Goal: Task Accomplishment & Management: Use online tool/utility

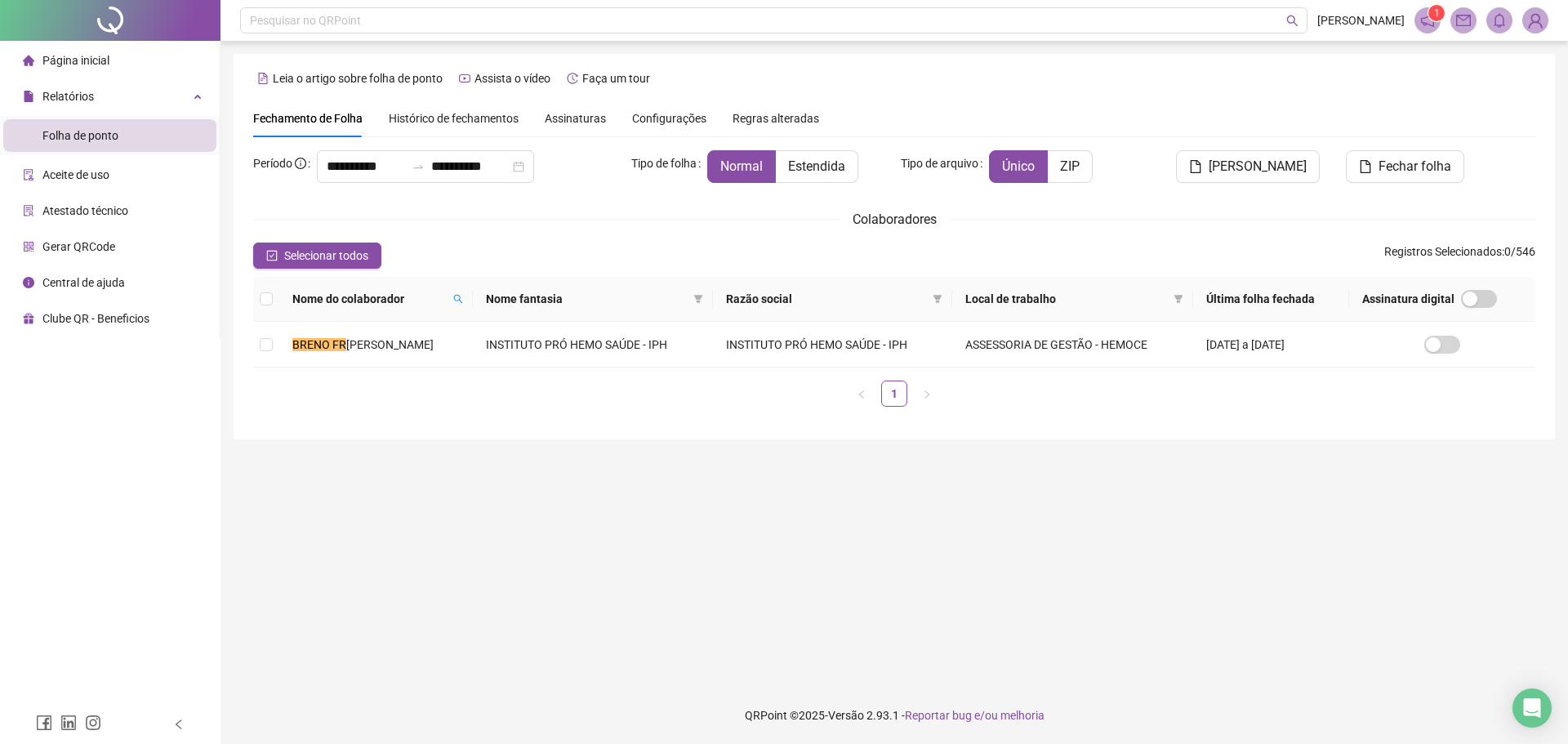
click at [84, 64] on span "Página inicial" at bounding box center [75, 60] width 67 height 13
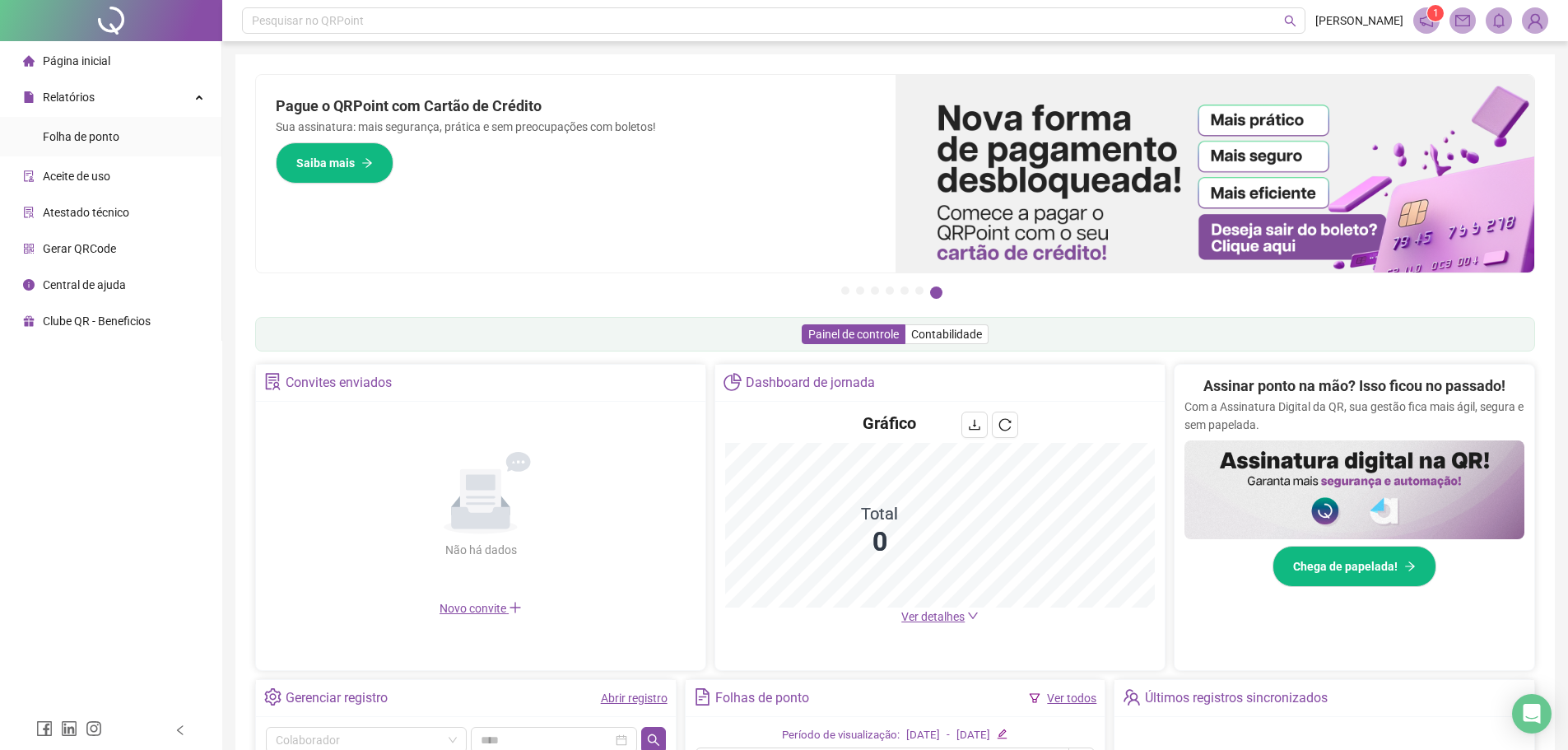
scroll to position [322, 0]
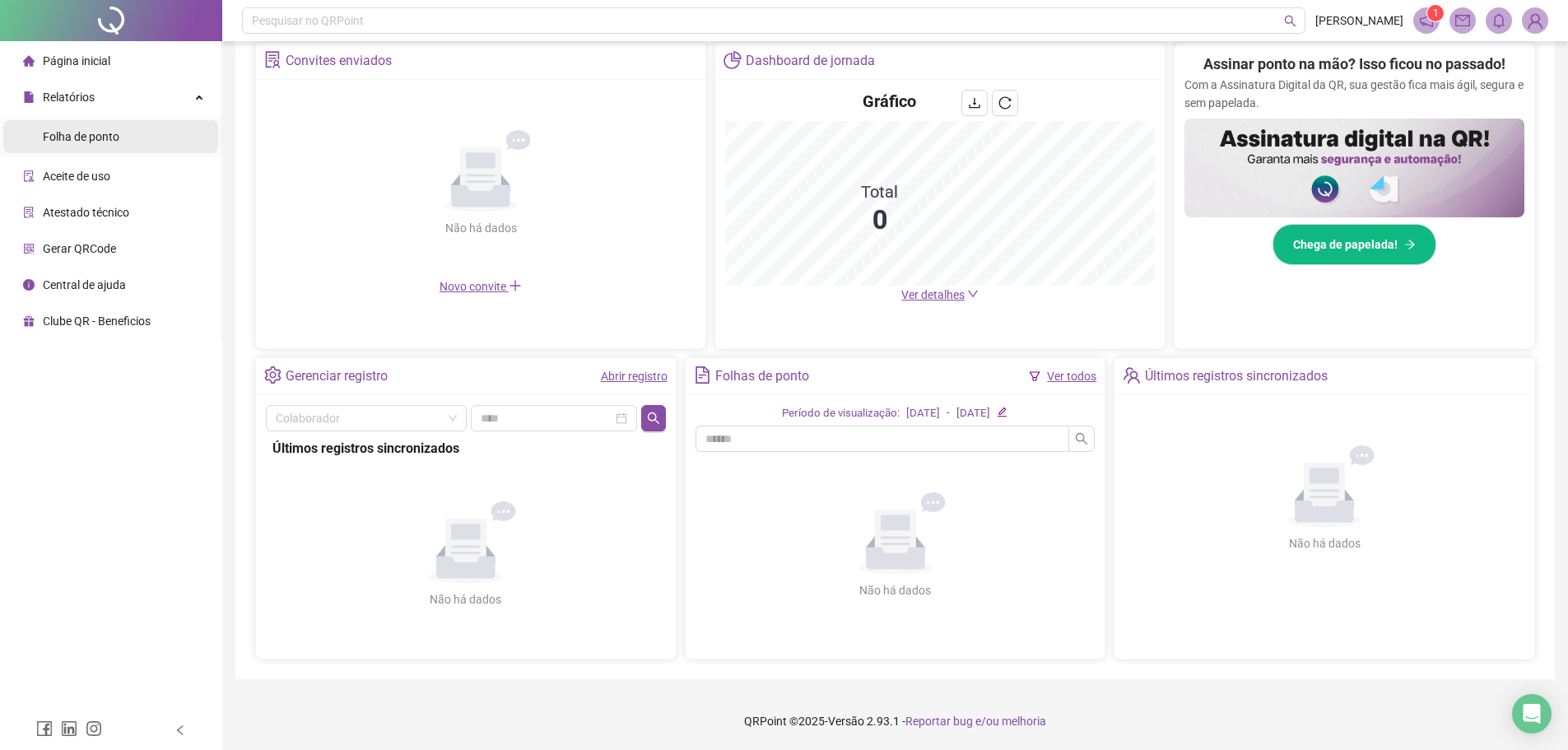
click at [114, 147] on div "Folha de ponto" at bounding box center [81, 137] width 77 height 33
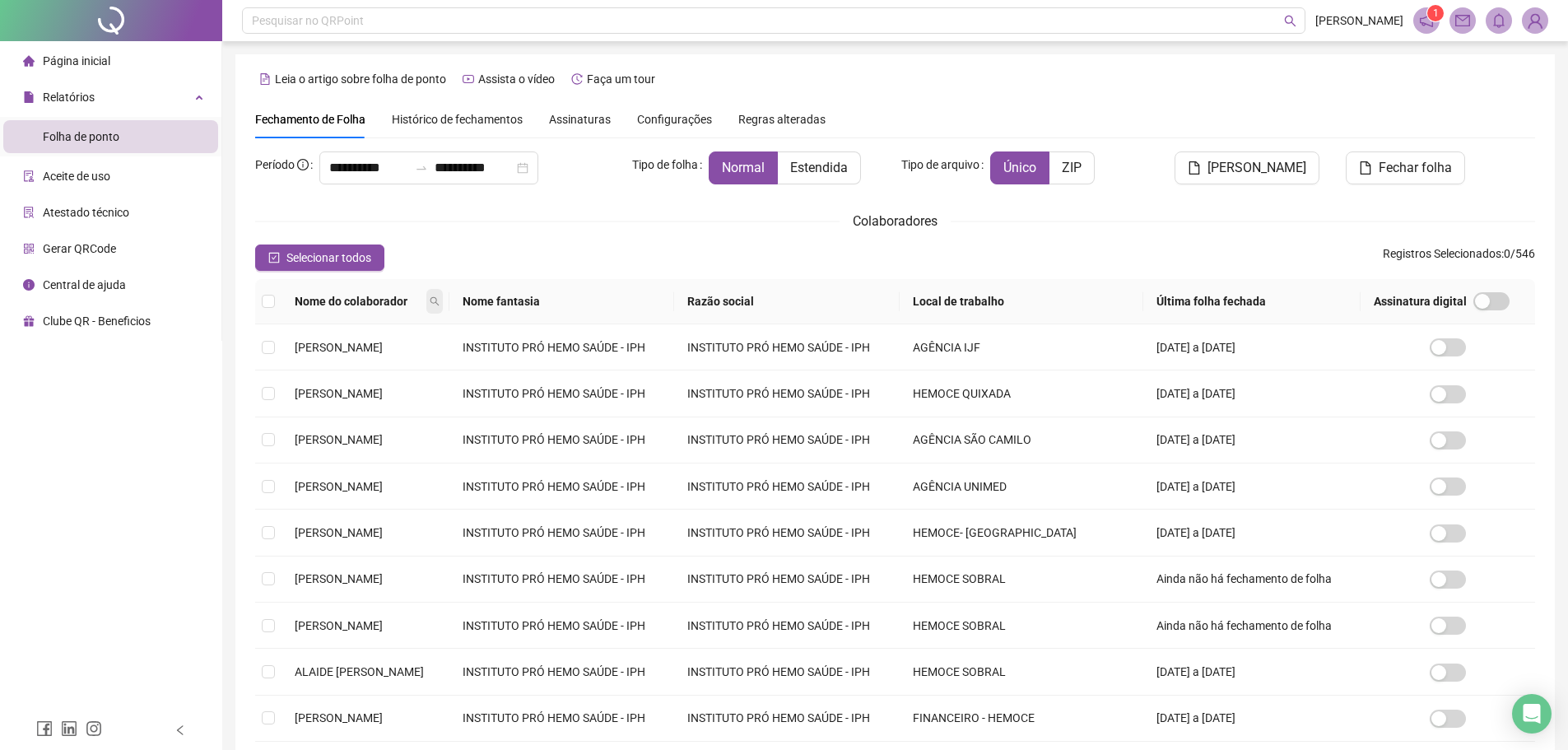
click at [443, 308] on span at bounding box center [434, 301] width 16 height 25
type input "********"
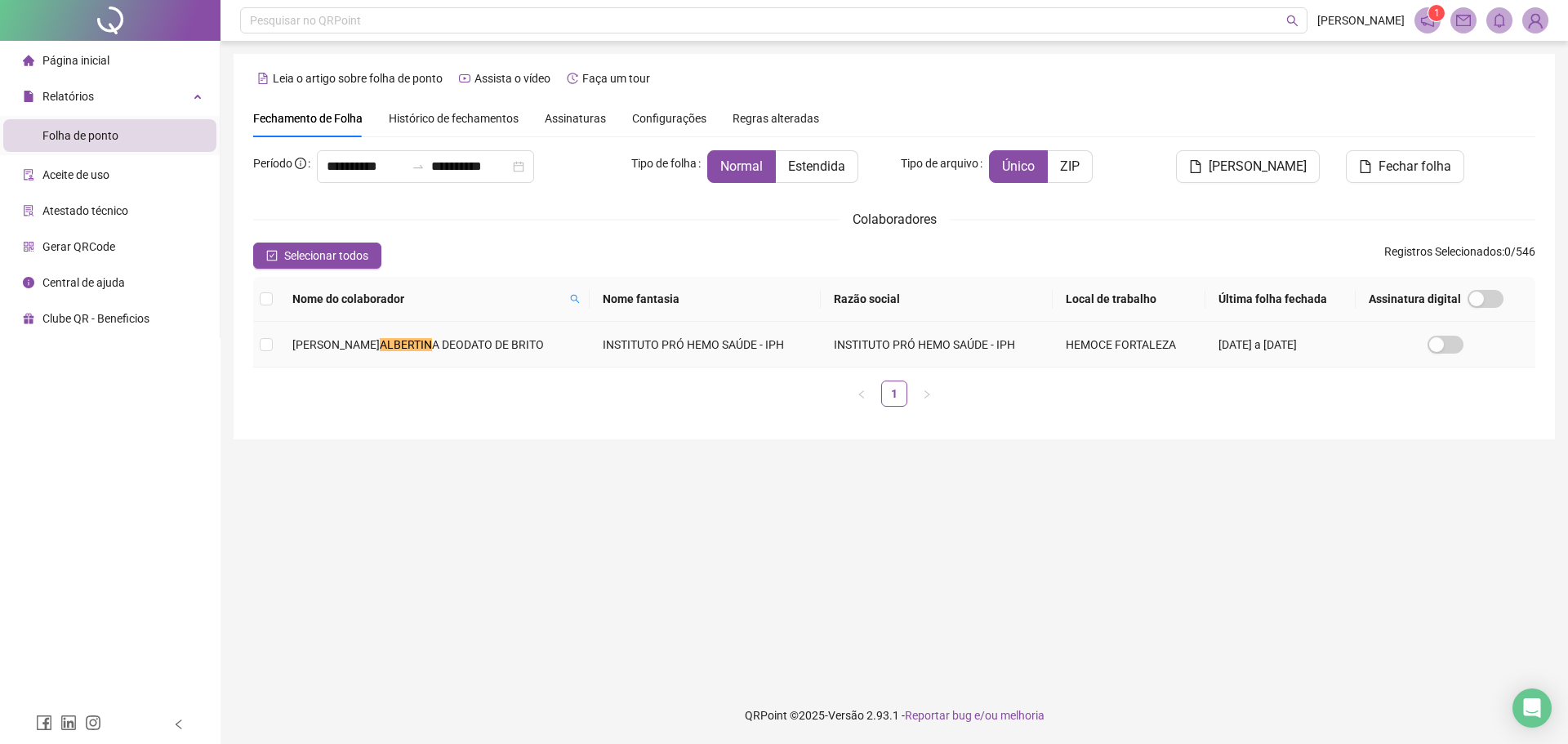
click at [474, 355] on td "[PERSON_NAME] A [PERSON_NAME]" at bounding box center [433, 344] width 310 height 46
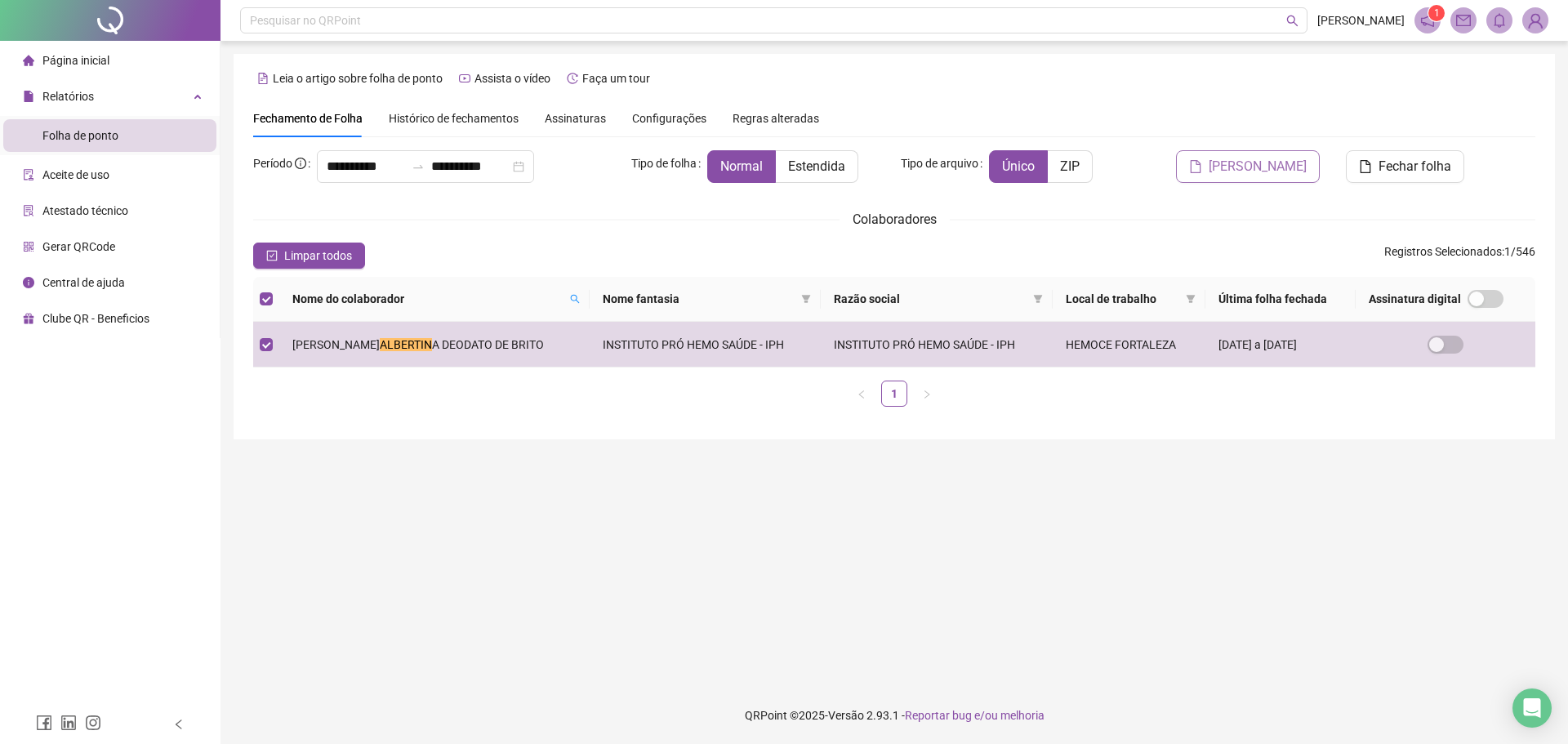
click at [1296, 175] on button "[PERSON_NAME]" at bounding box center [1248, 166] width 144 height 33
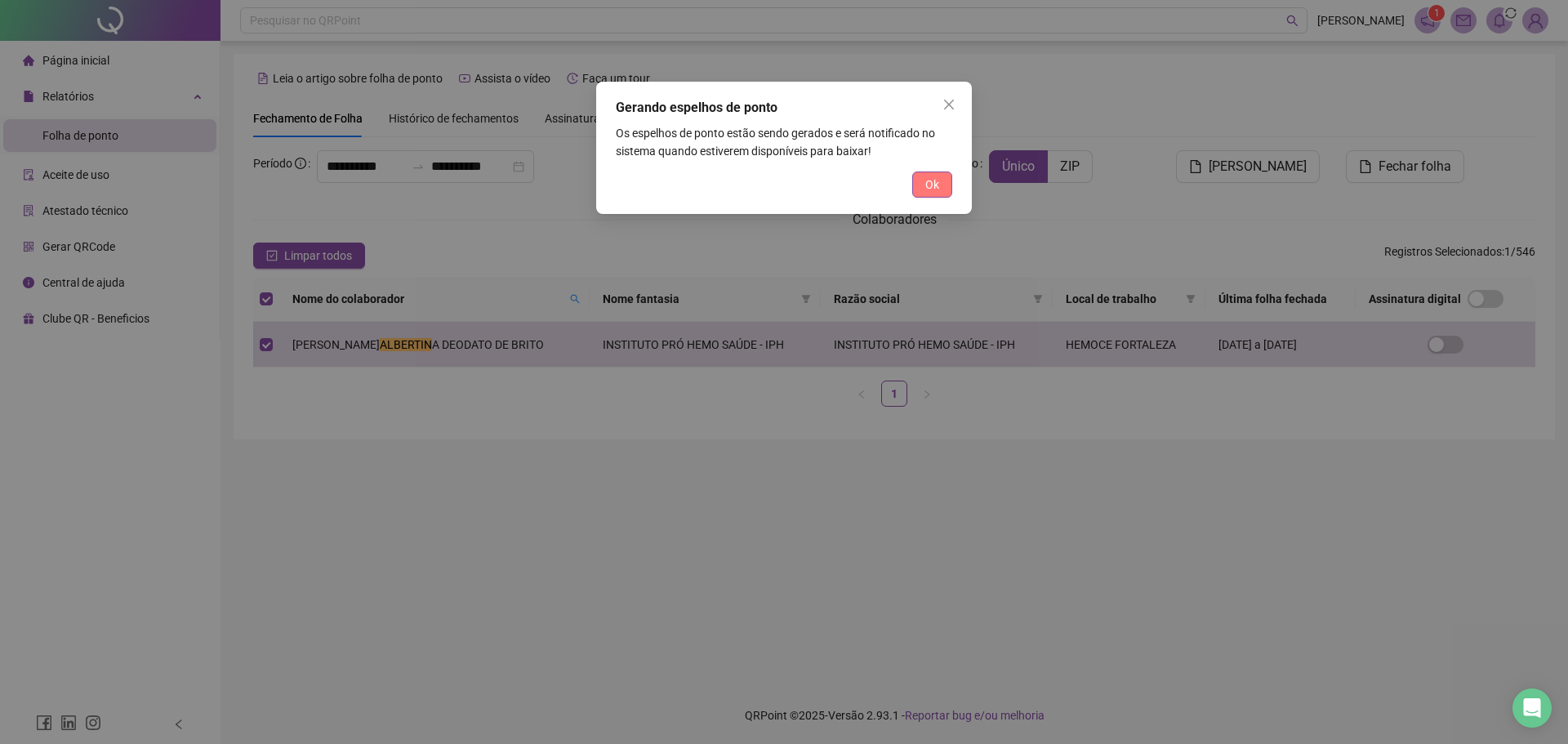
click at [940, 190] on button "Ok" at bounding box center [932, 185] width 40 height 26
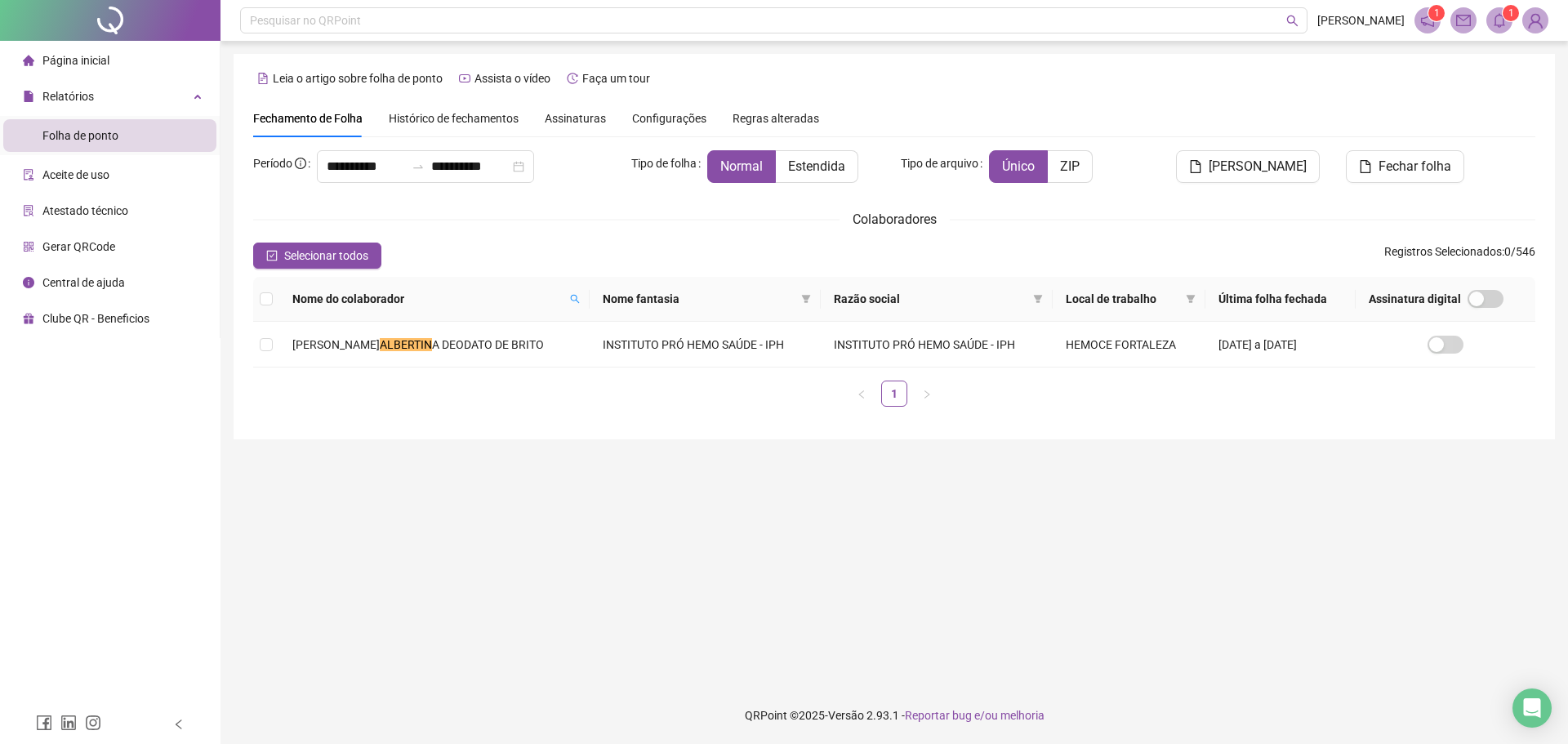
click at [1507, 28] on span at bounding box center [1499, 21] width 26 height 26
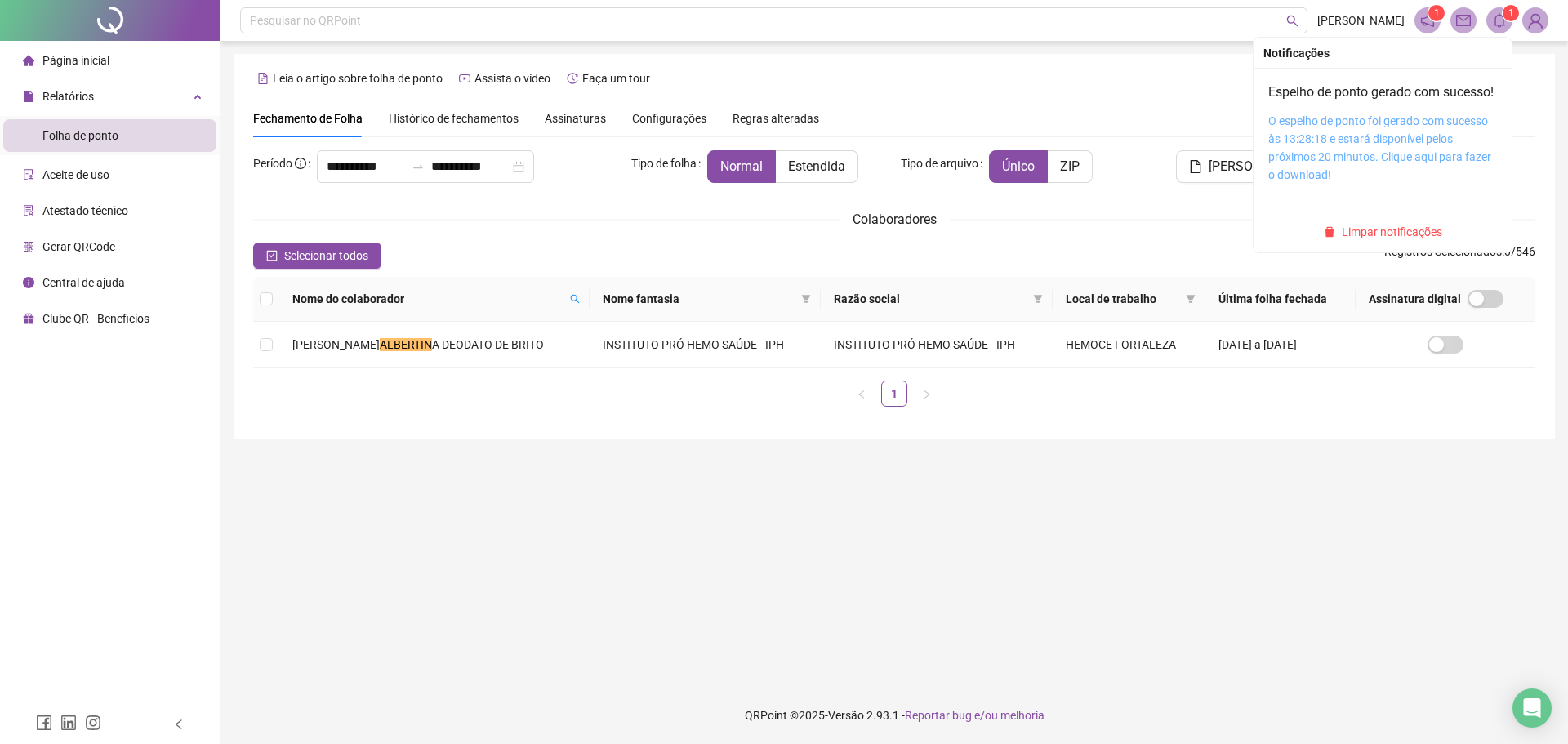
click at [1418, 140] on link "O espelho de ponto foi gerado com sucesso às 13:28:18 e estará disponível pelos…" at bounding box center [1380, 147] width 223 height 67
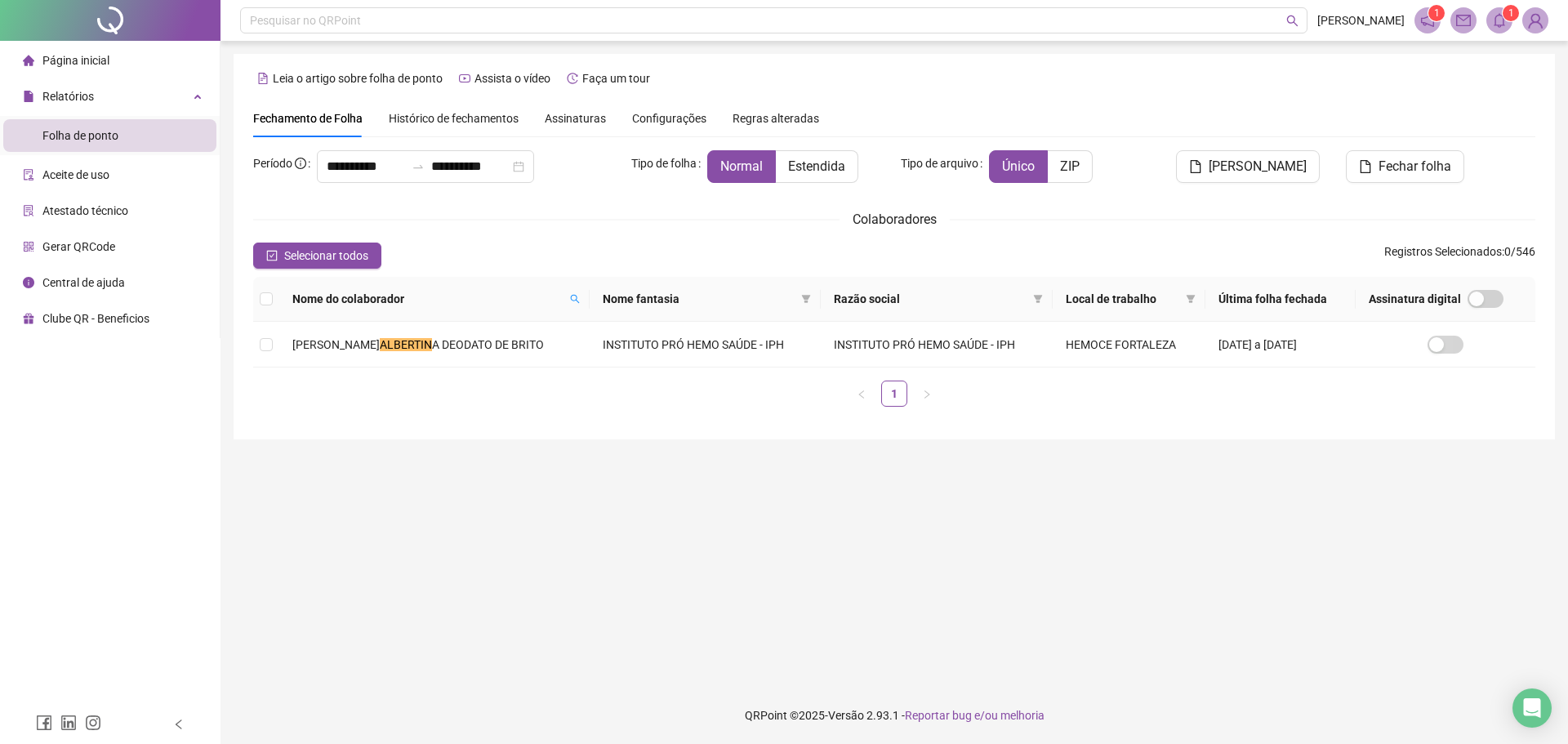
click at [109, 71] on li "Página inicial" at bounding box center [109, 60] width 213 height 33
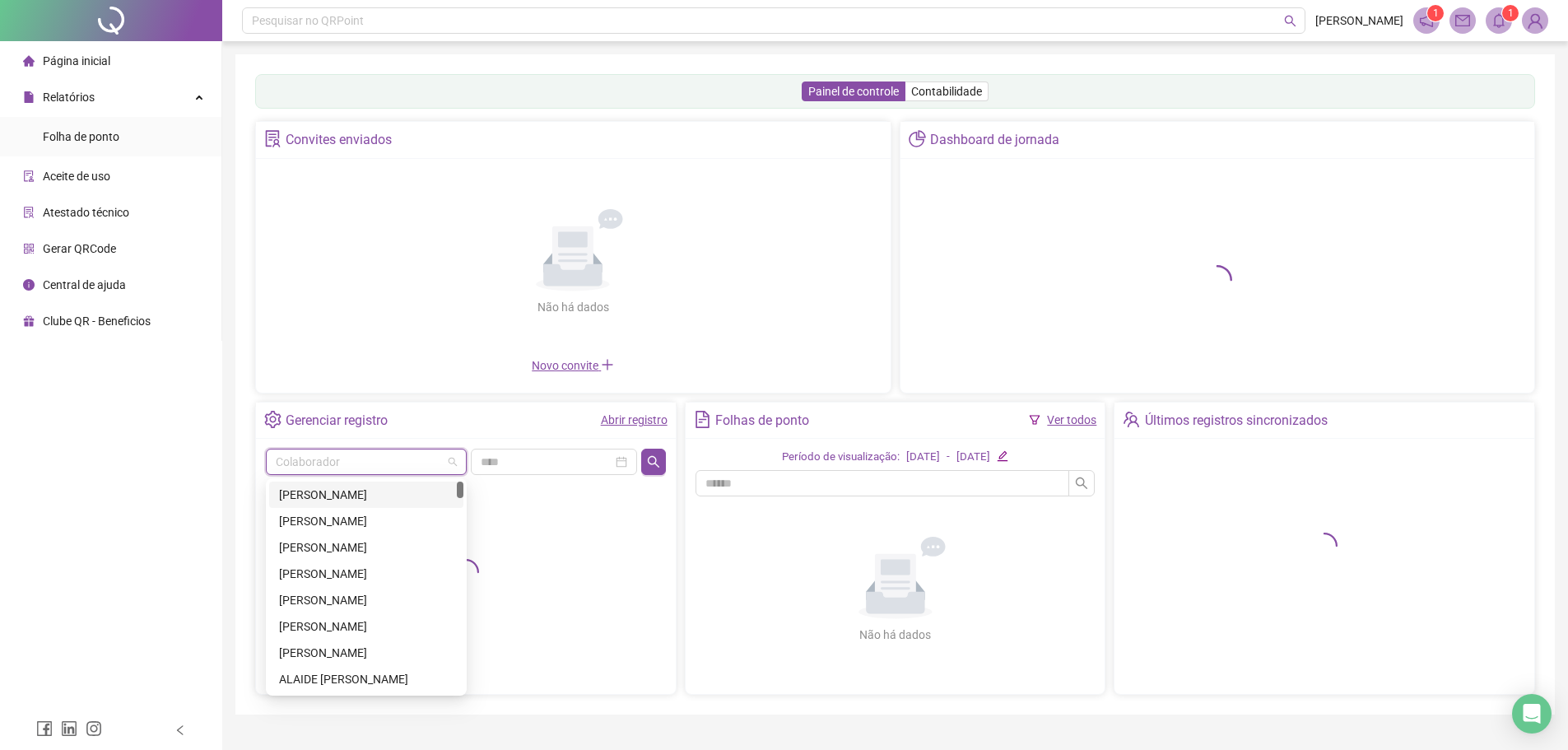
click at [412, 466] on input "search" at bounding box center [358, 461] width 166 height 25
type input "*******"
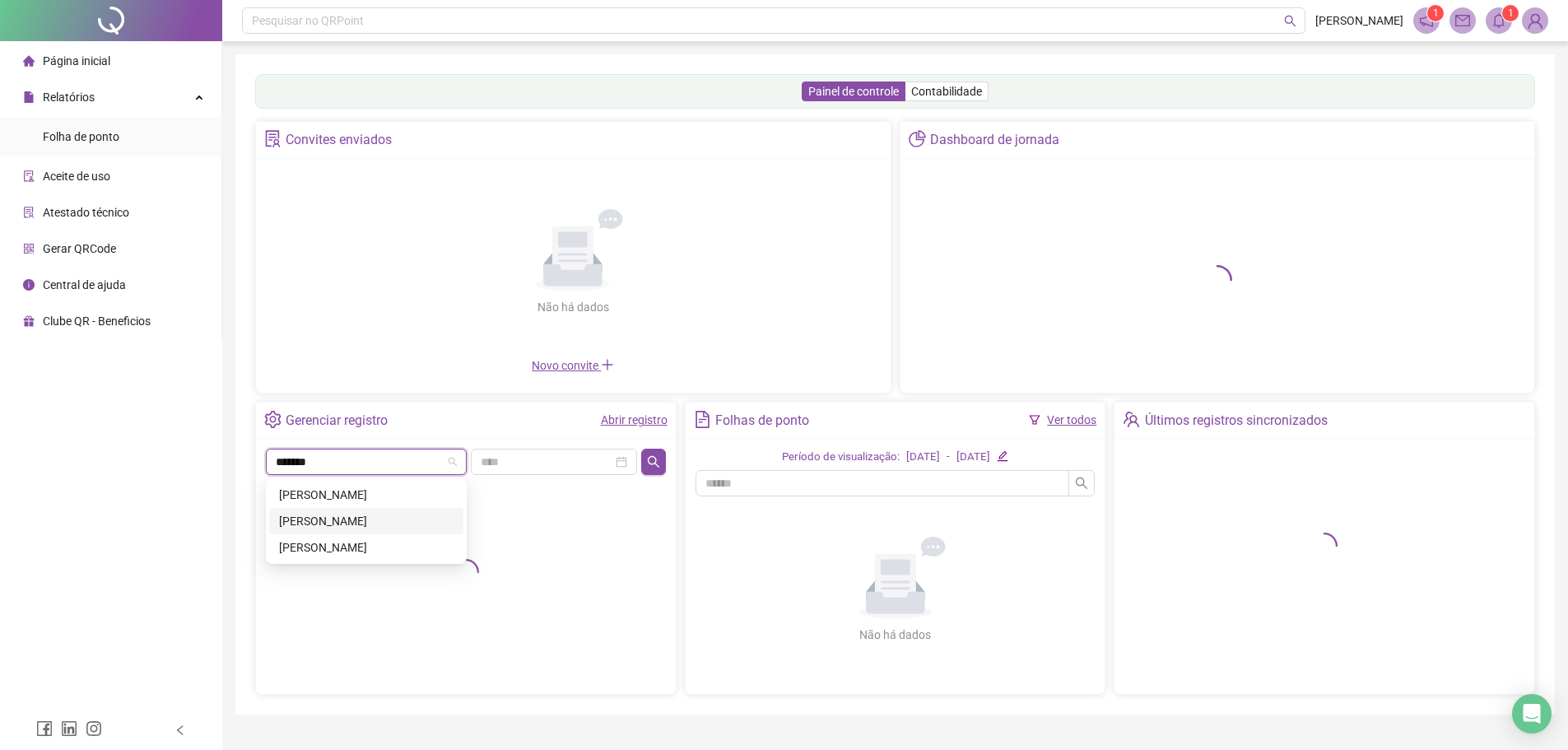
click at [401, 509] on div "[PERSON_NAME]" at bounding box center [366, 521] width 195 height 27
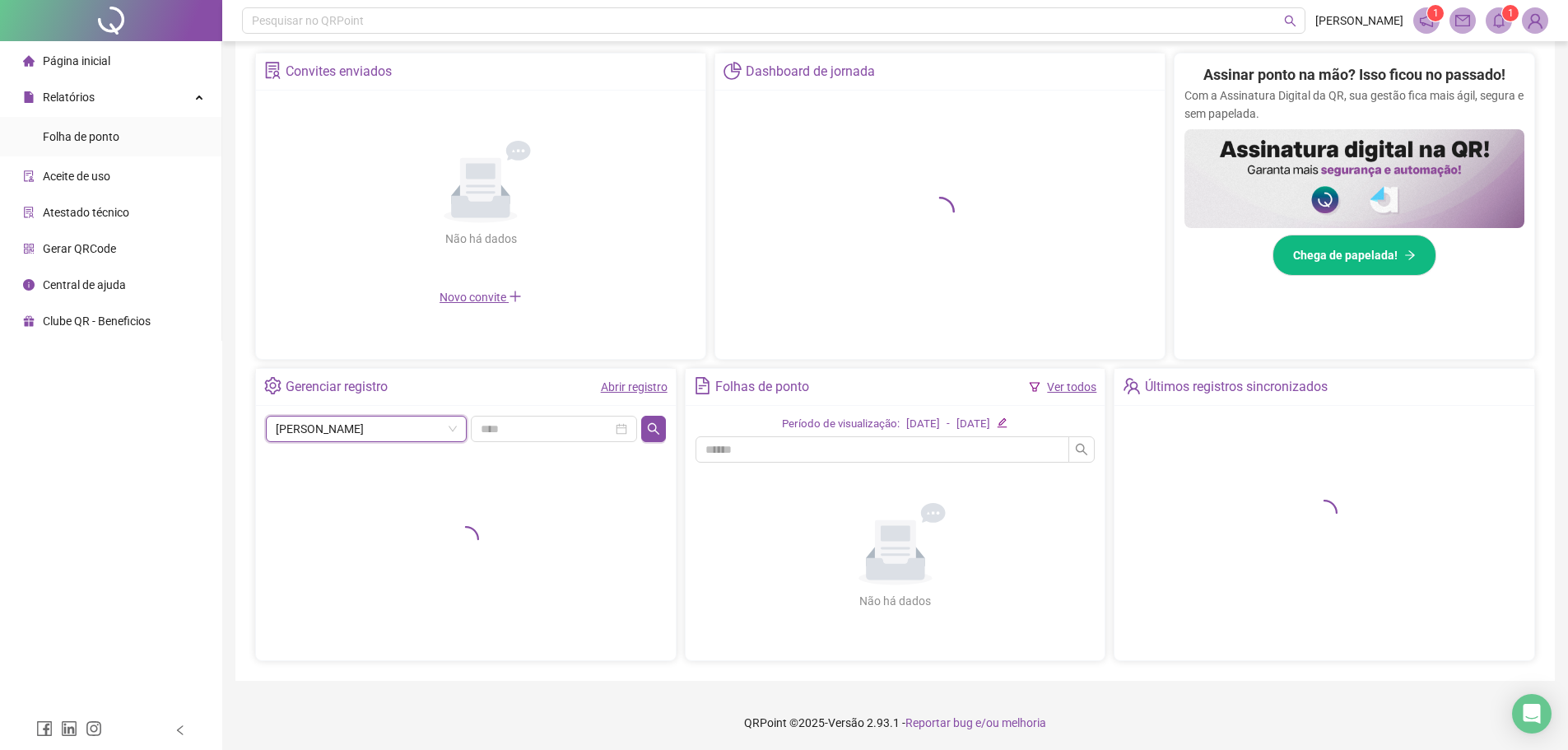
scroll to position [312, 0]
click at [657, 429] on icon "search" at bounding box center [653, 426] width 11 height 11
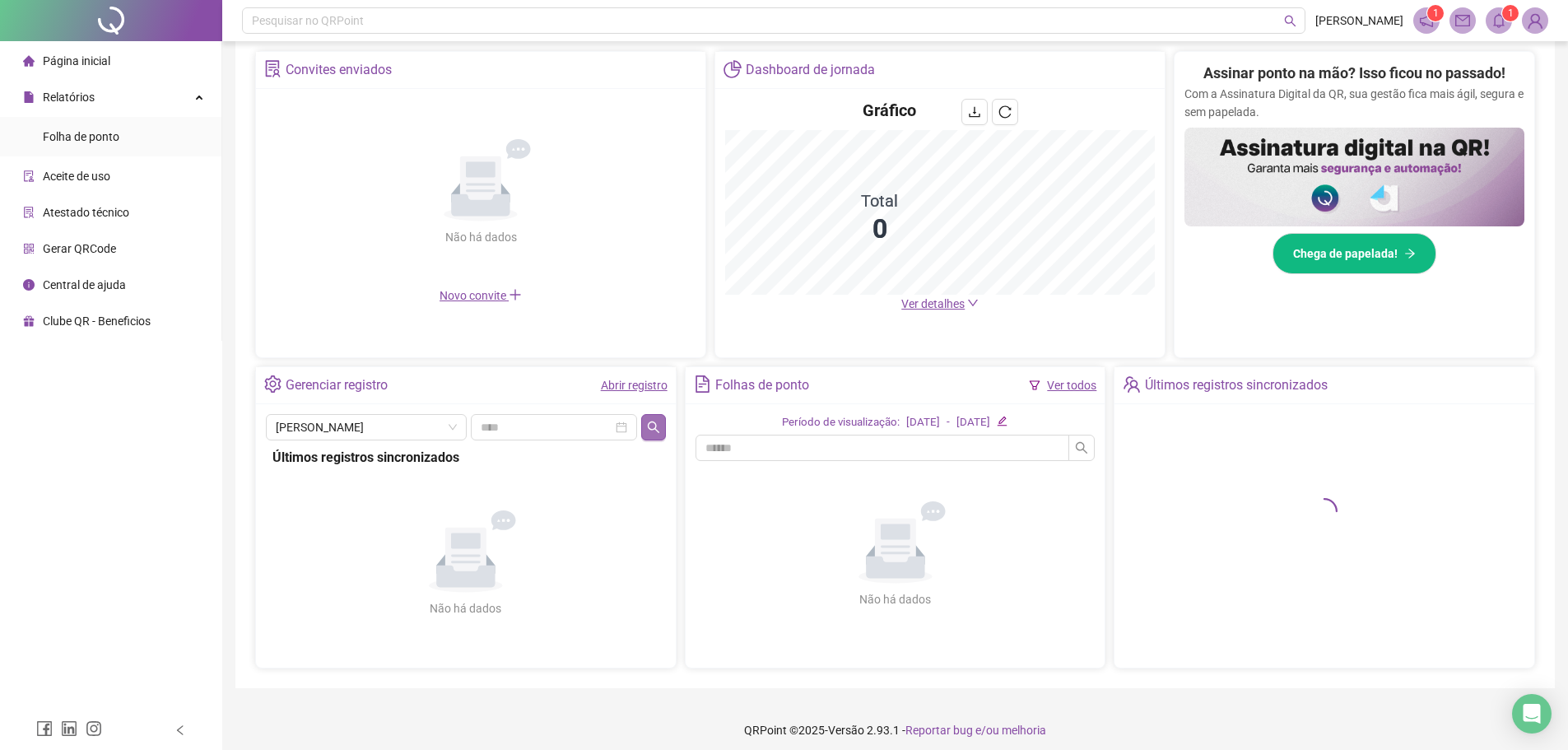
click at [653, 421] on icon "search" at bounding box center [653, 427] width 13 height 13
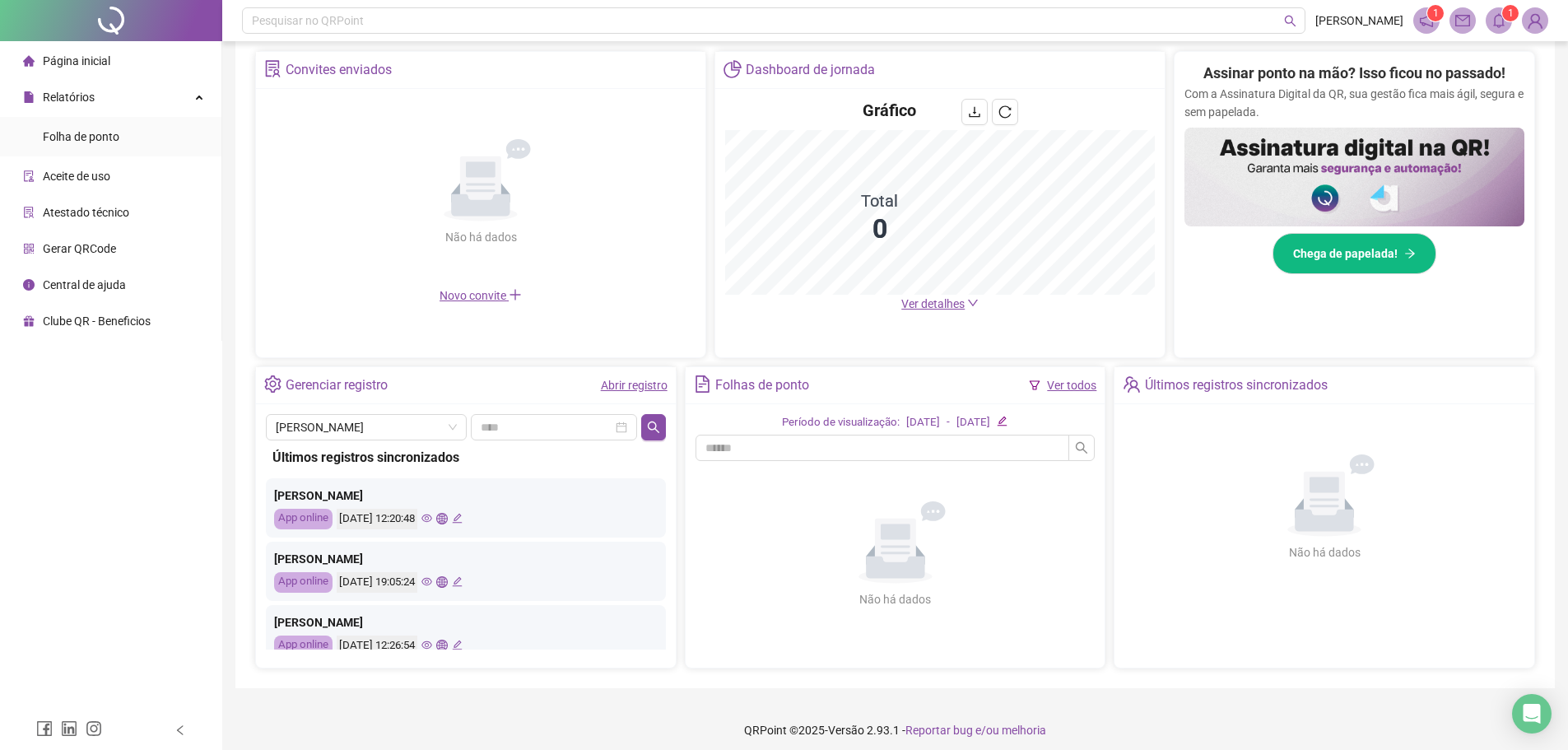
click at [432, 516] on icon "eye" at bounding box center [426, 517] width 10 height 10
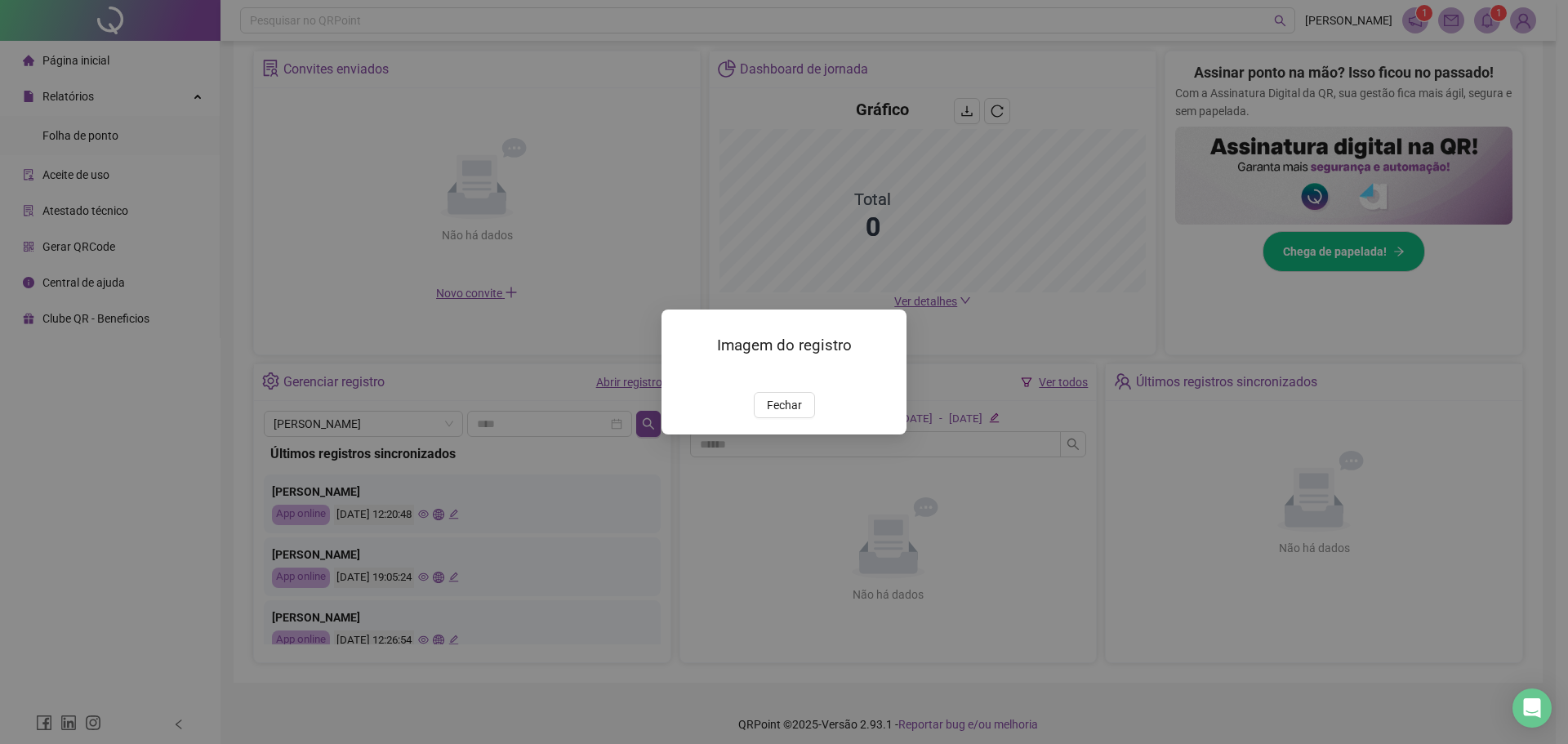
click at [681, 375] on img at bounding box center [681, 375] width 0 height 0
click at [795, 418] on button "Fechar" at bounding box center [784, 405] width 61 height 26
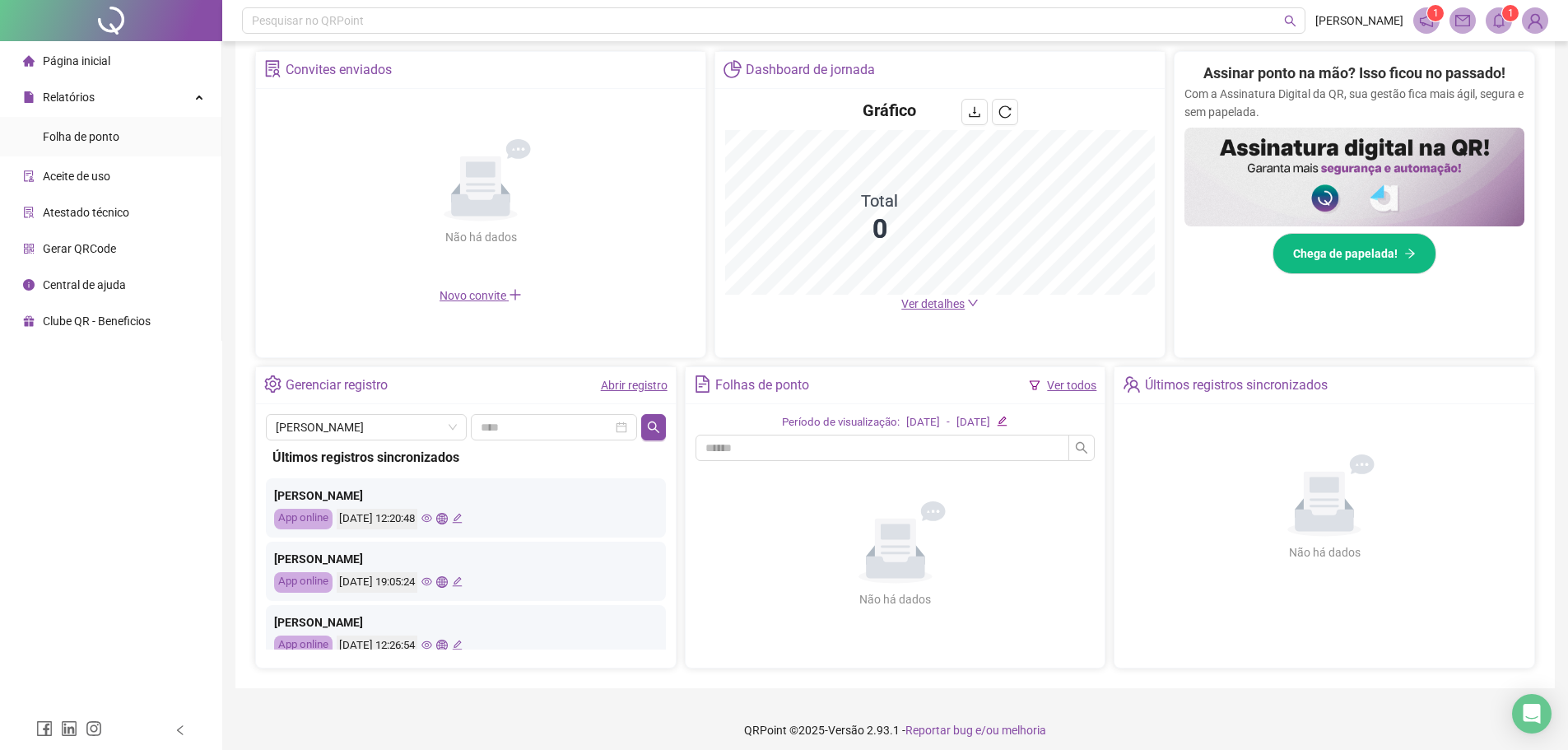
click at [432, 521] on icon "eye" at bounding box center [426, 518] width 10 height 9
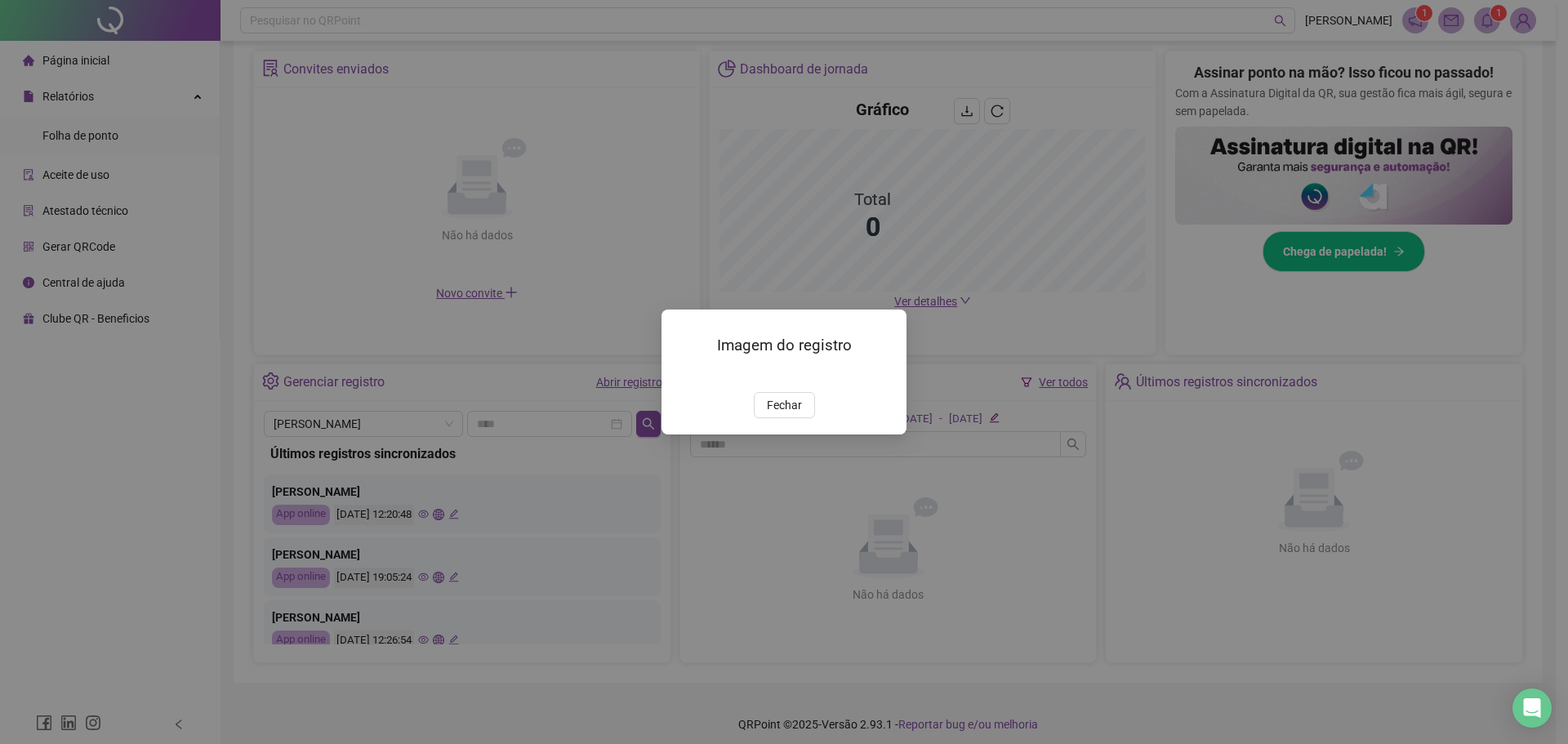
drag, startPoint x: 789, startPoint y: 498, endPoint x: 612, endPoint y: 540, distance: 181.9
click at [783, 413] on span "Fechar" at bounding box center [784, 404] width 35 height 18
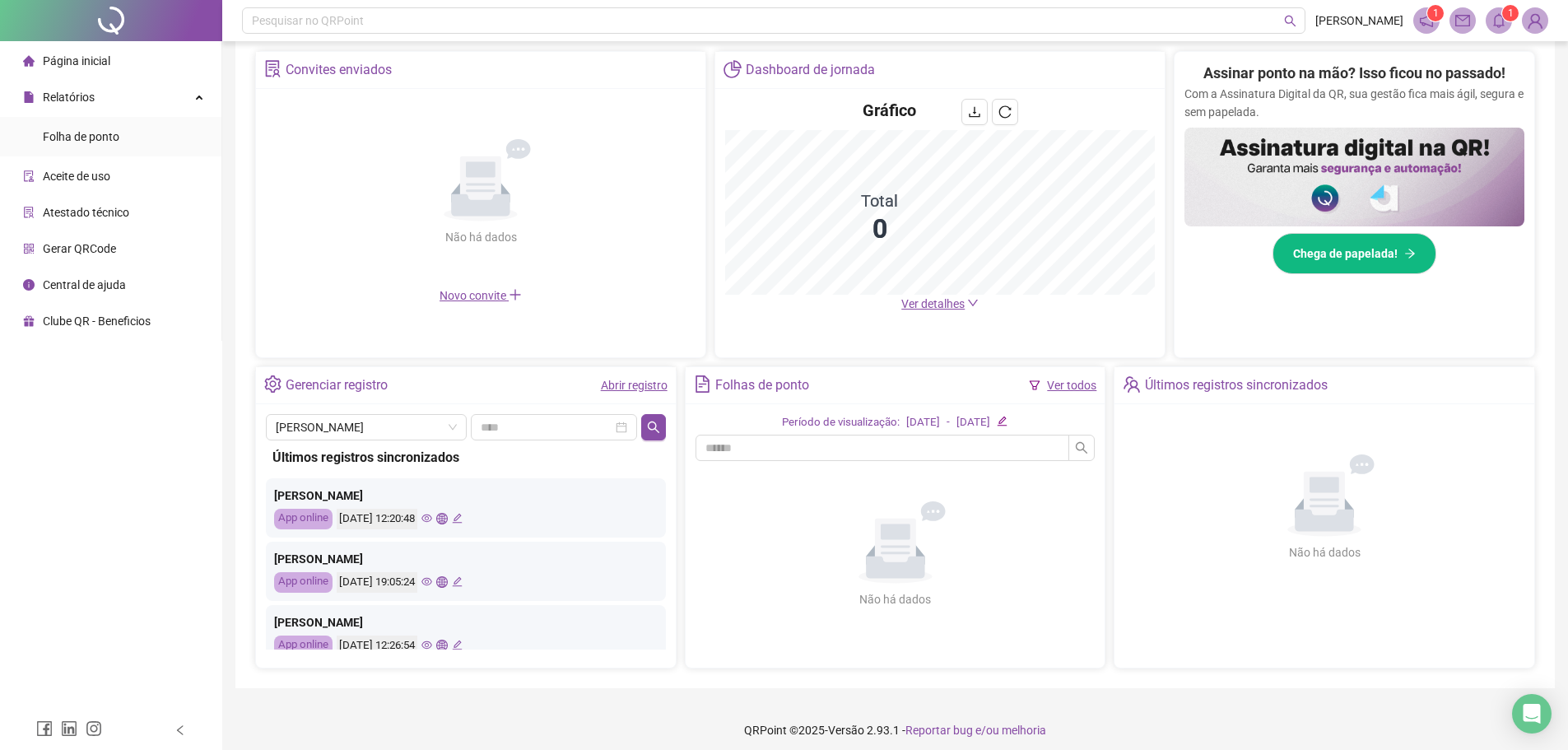
click at [432, 579] on icon "eye" at bounding box center [426, 581] width 10 height 10
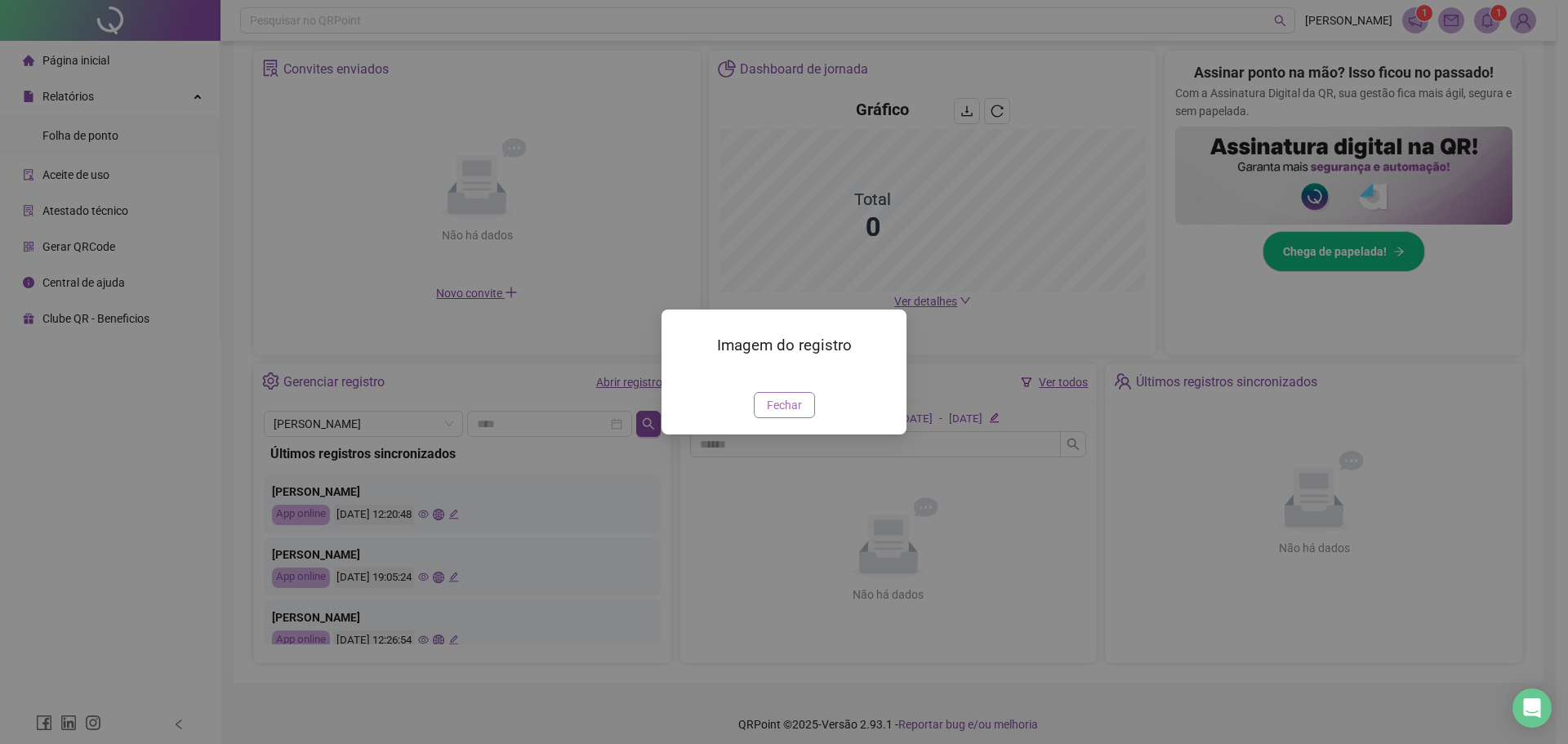
click at [804, 418] on button "Fechar" at bounding box center [784, 405] width 61 height 26
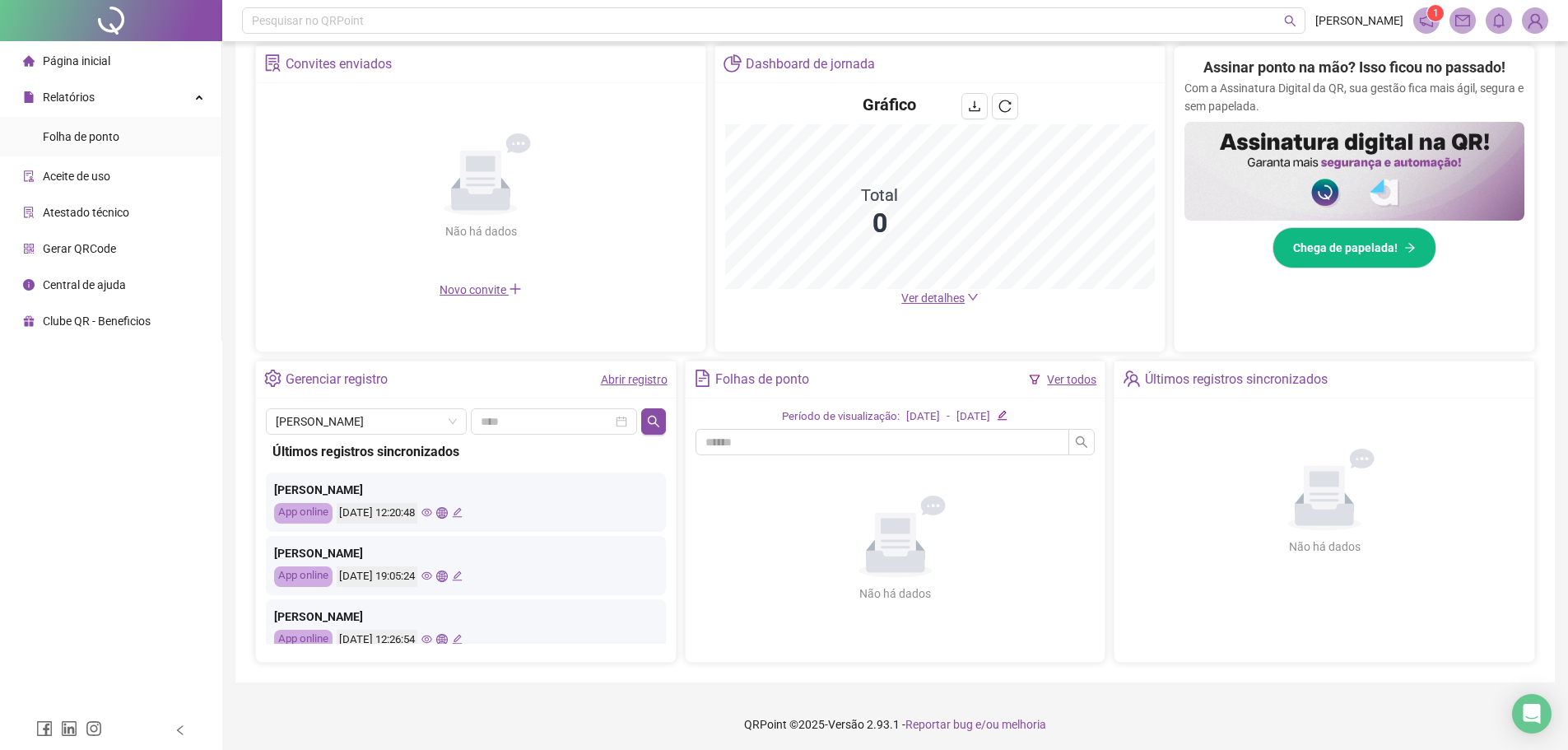
scroll to position [322, 0]
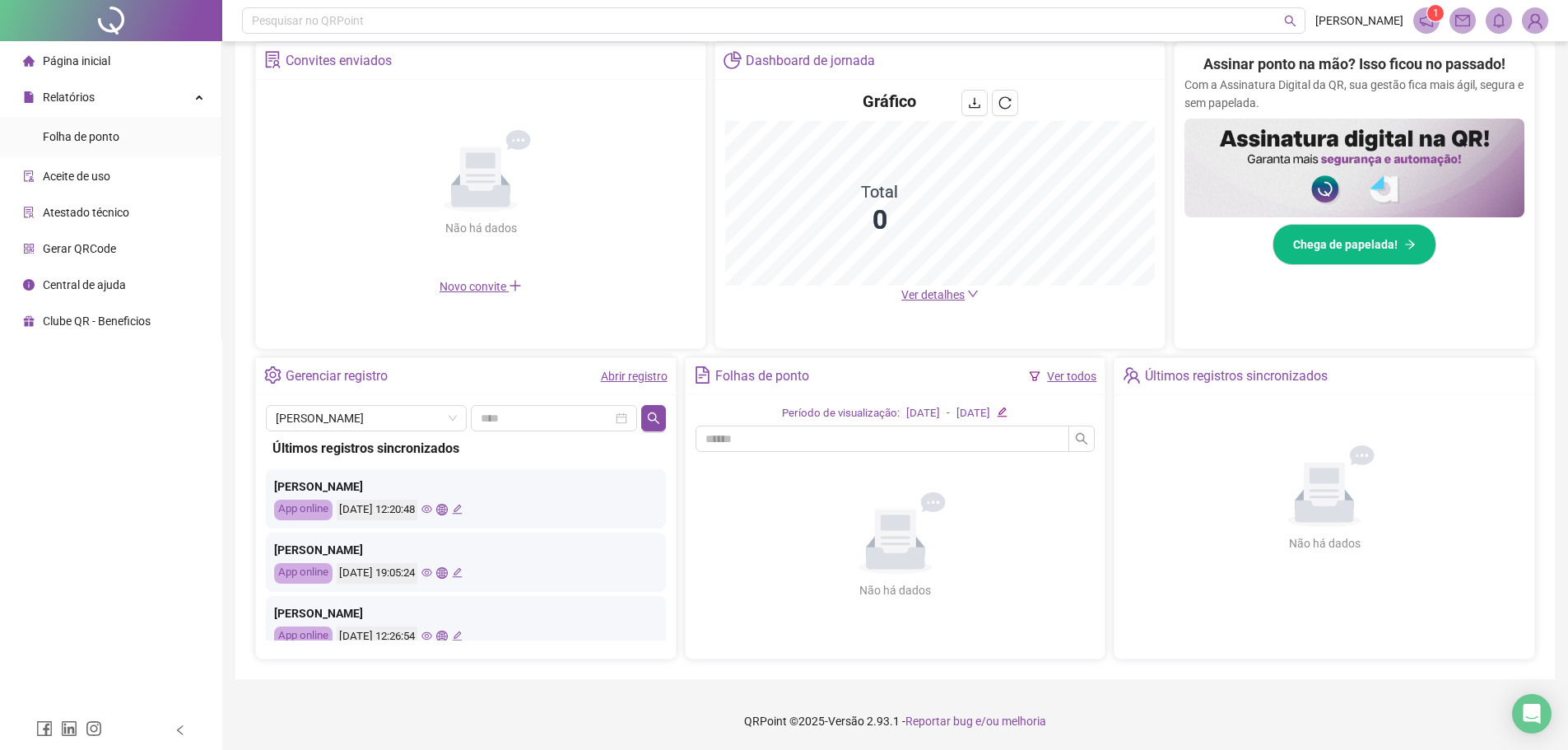
click at [432, 514] on icon "eye" at bounding box center [426, 508] width 10 height 10
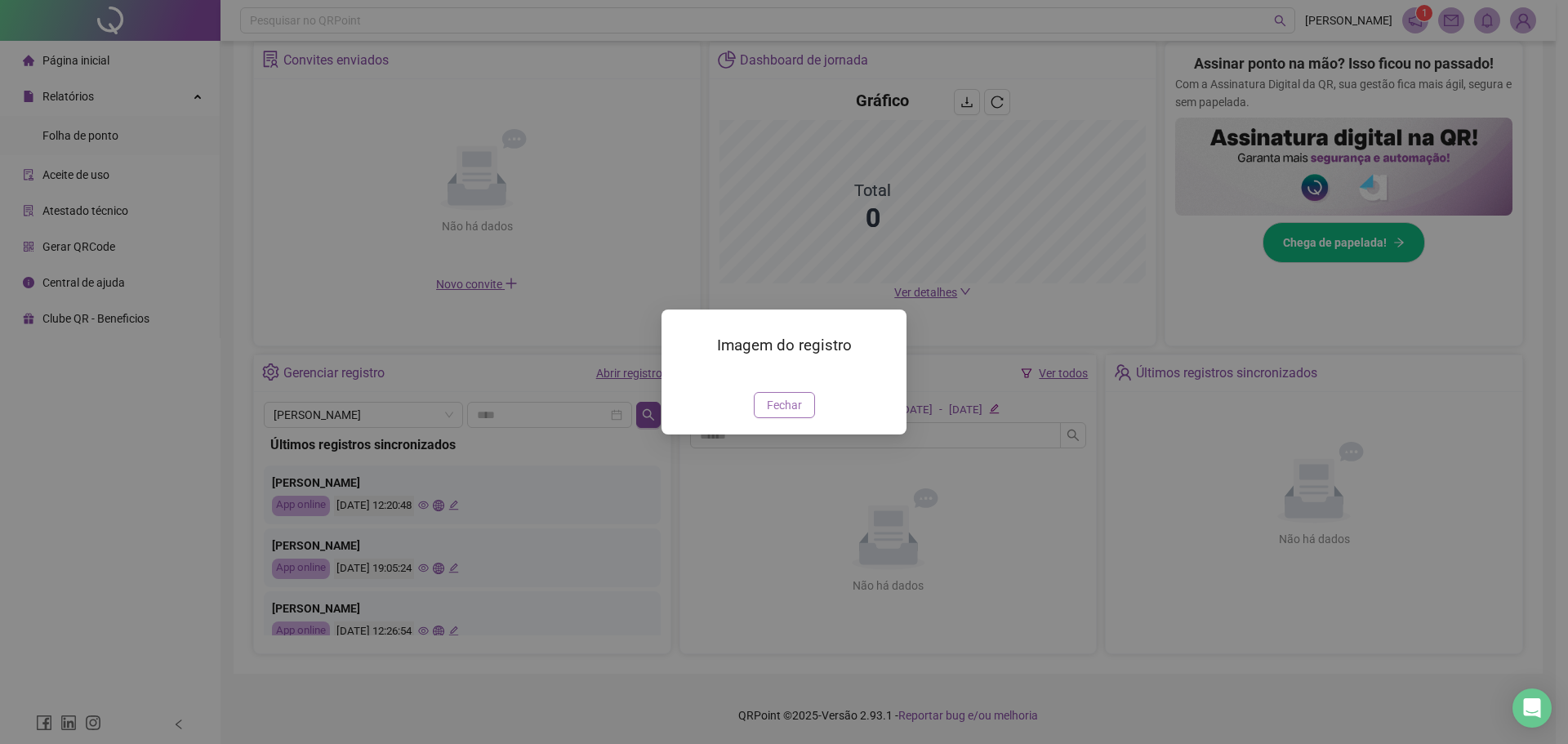
click at [791, 413] on span "Fechar" at bounding box center [784, 404] width 35 height 18
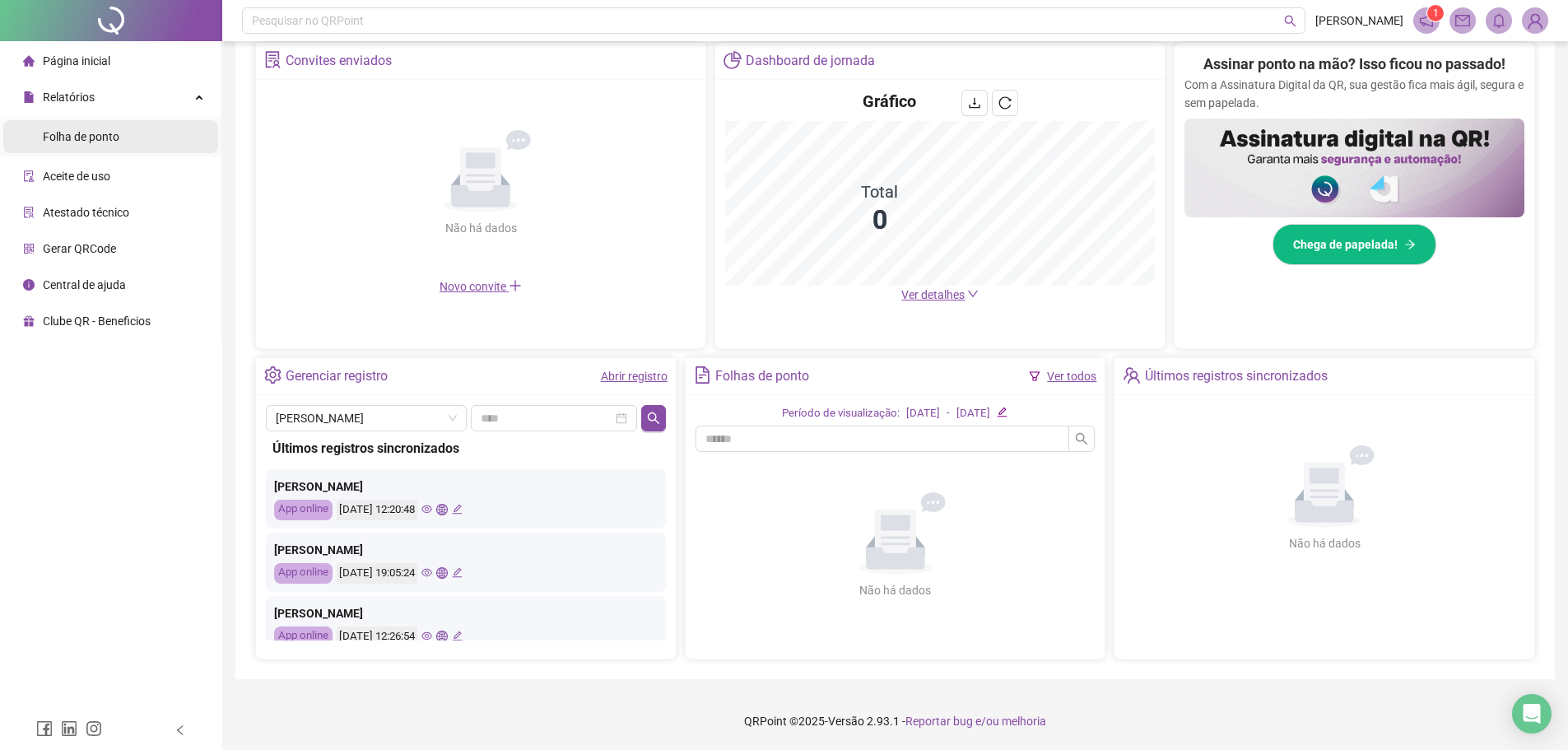
click at [82, 130] on span "Folha de ponto" at bounding box center [81, 137] width 77 height 13
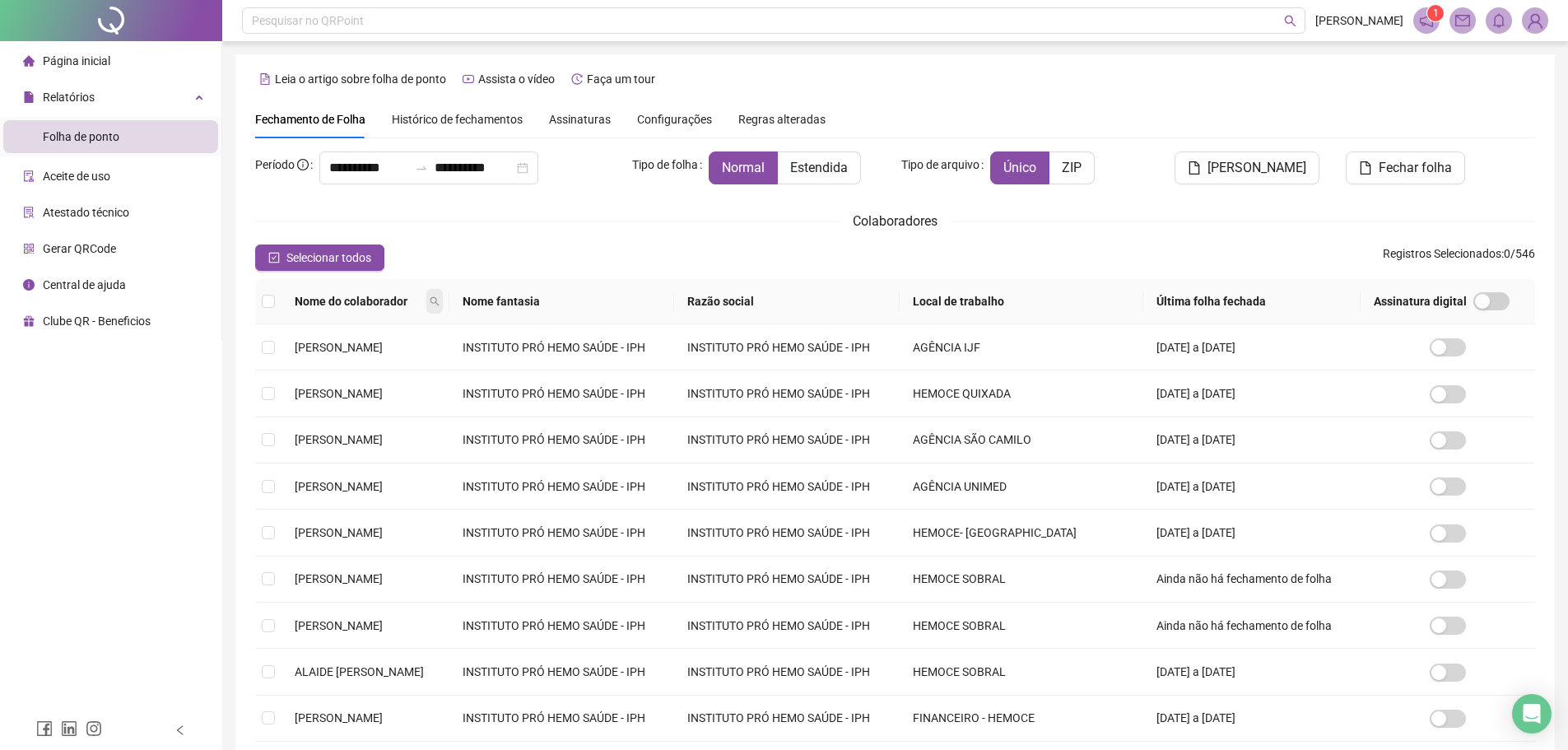
click at [440, 306] on icon "search" at bounding box center [434, 301] width 9 height 9
type input "********"
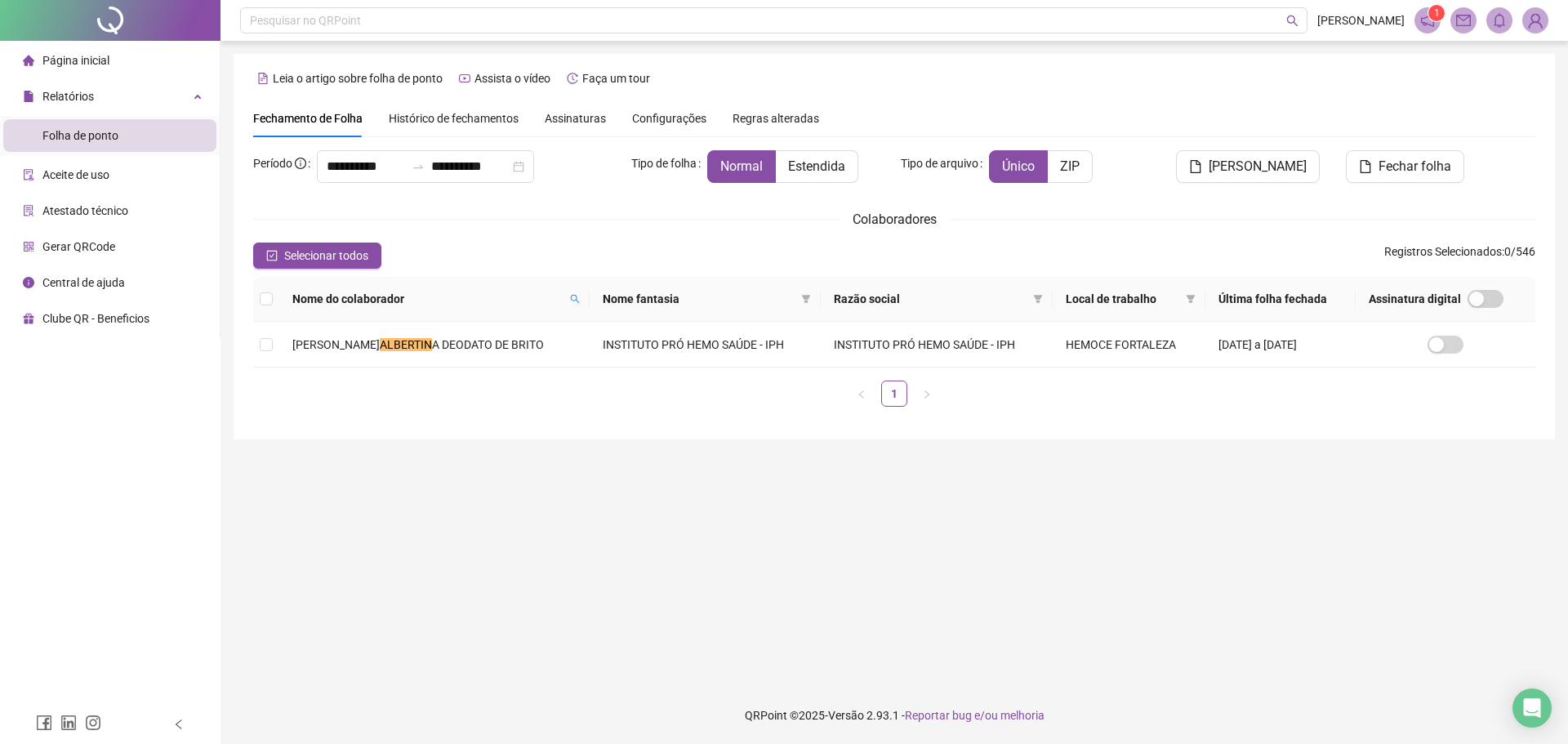
click at [87, 69] on div "Página inicial" at bounding box center [66, 60] width 87 height 33
